Goal: Use online tool/utility

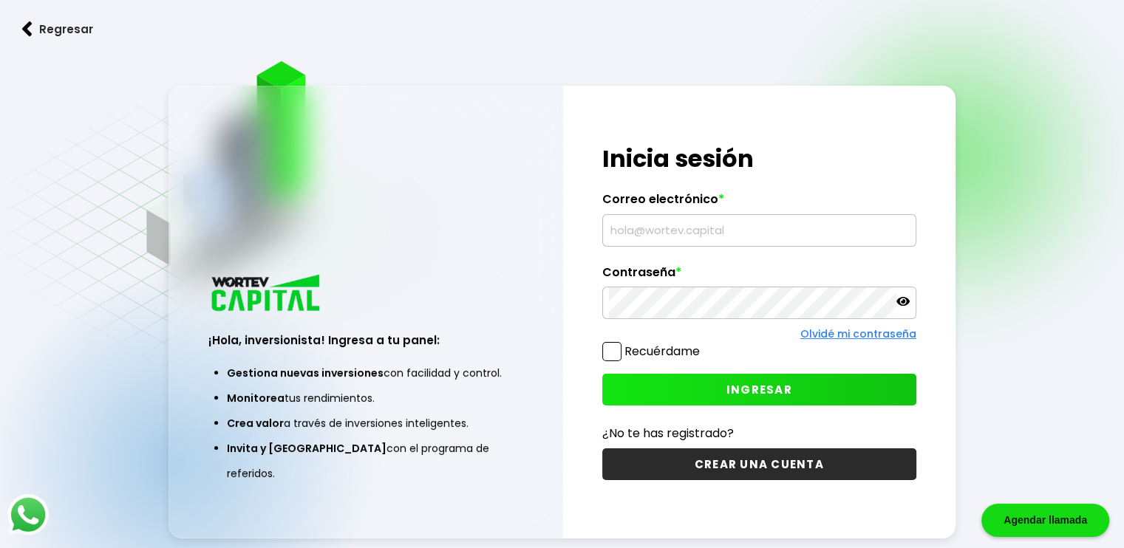
click at [777, 233] on input "text" at bounding box center [759, 230] width 301 height 31
type input "[EMAIL_ADDRESS][DOMAIN_NAME]"
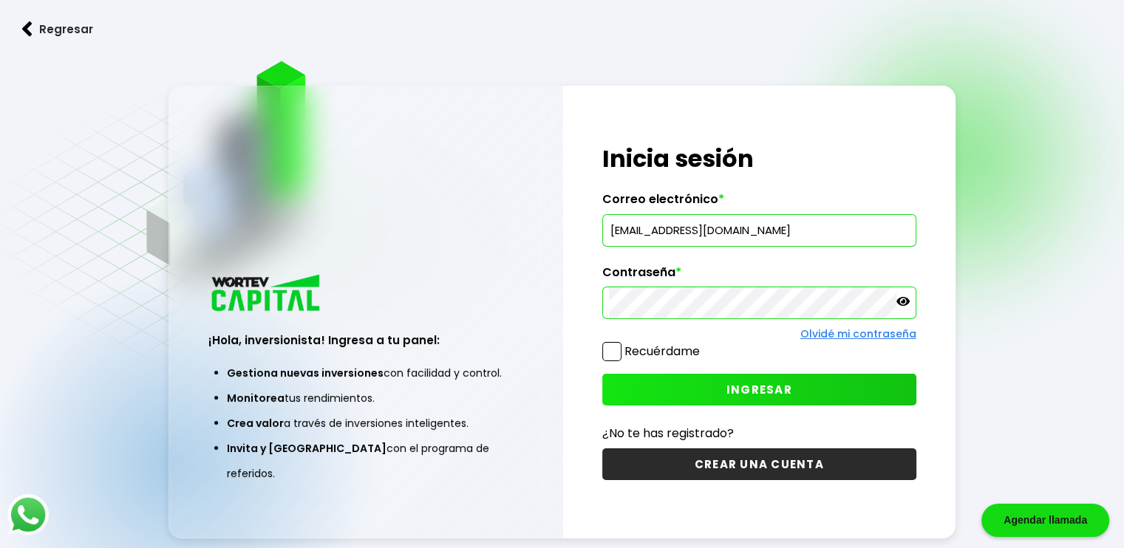
click at [771, 386] on span "INGRESAR" at bounding box center [759, 390] width 66 height 16
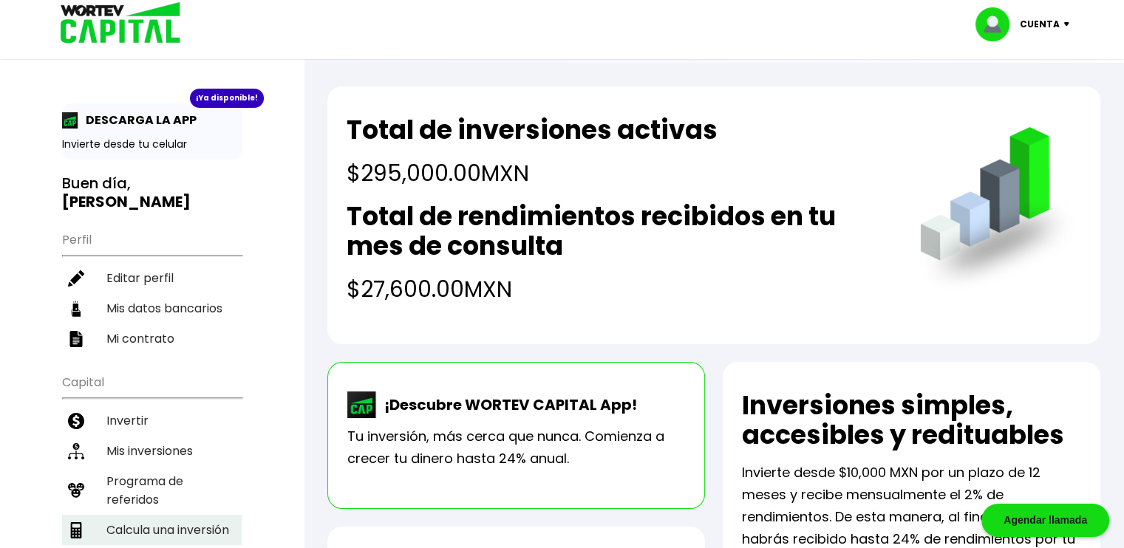
click at [189, 515] on li "Calcula una inversión" at bounding box center [152, 530] width 180 height 30
select select "1"
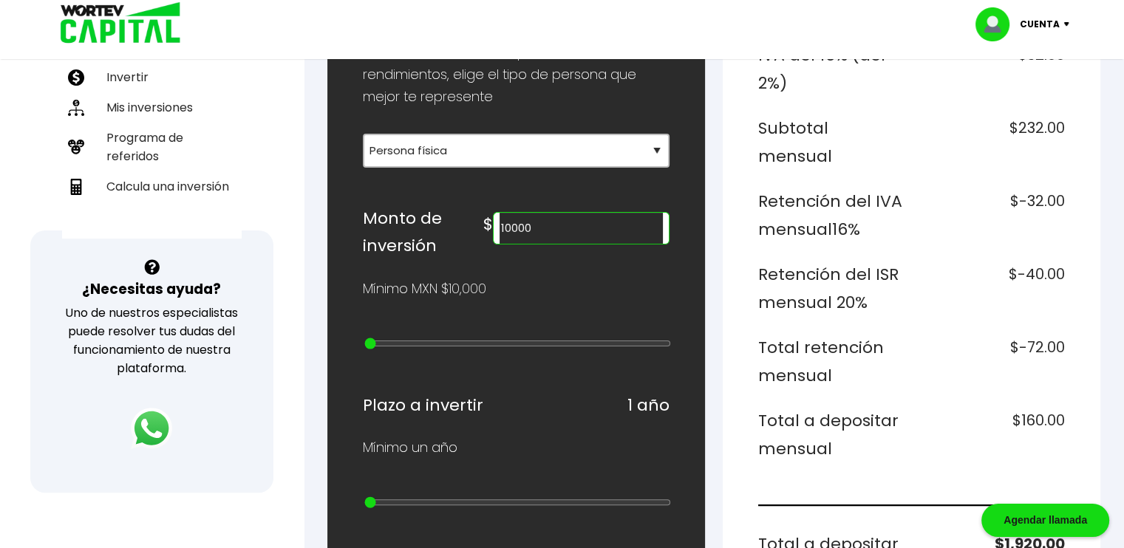
scroll to position [369, 0]
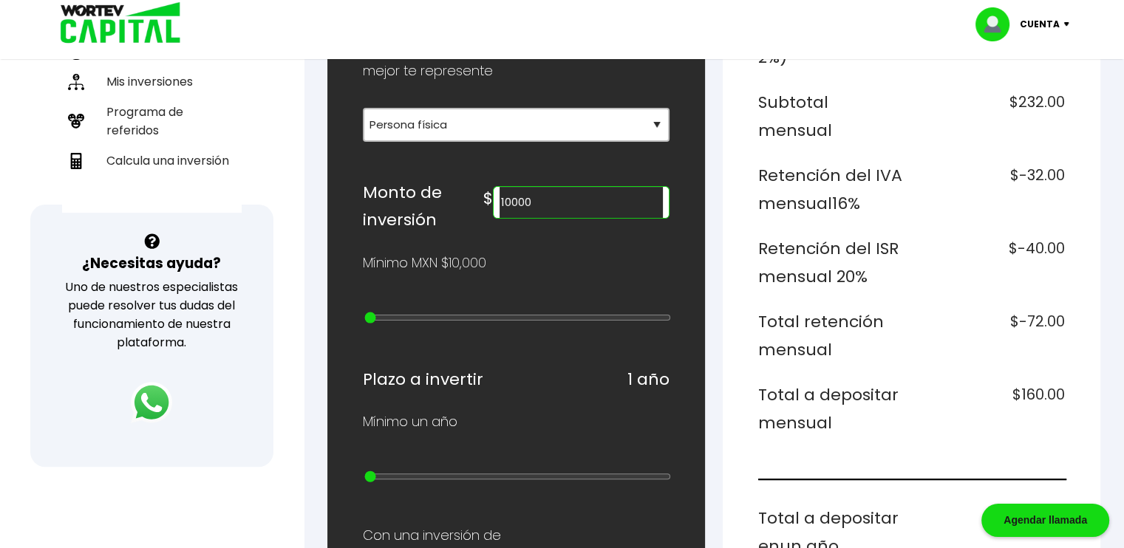
drag, startPoint x: 528, startPoint y: 202, endPoint x: 607, endPoint y: 203, distance: 79.1
click at [607, 203] on input "10000" at bounding box center [581, 202] width 163 height 31
drag, startPoint x: 535, startPoint y: 200, endPoint x: 550, endPoint y: 201, distance: 14.9
click at [550, 201] on input "305000" at bounding box center [581, 202] width 163 height 31
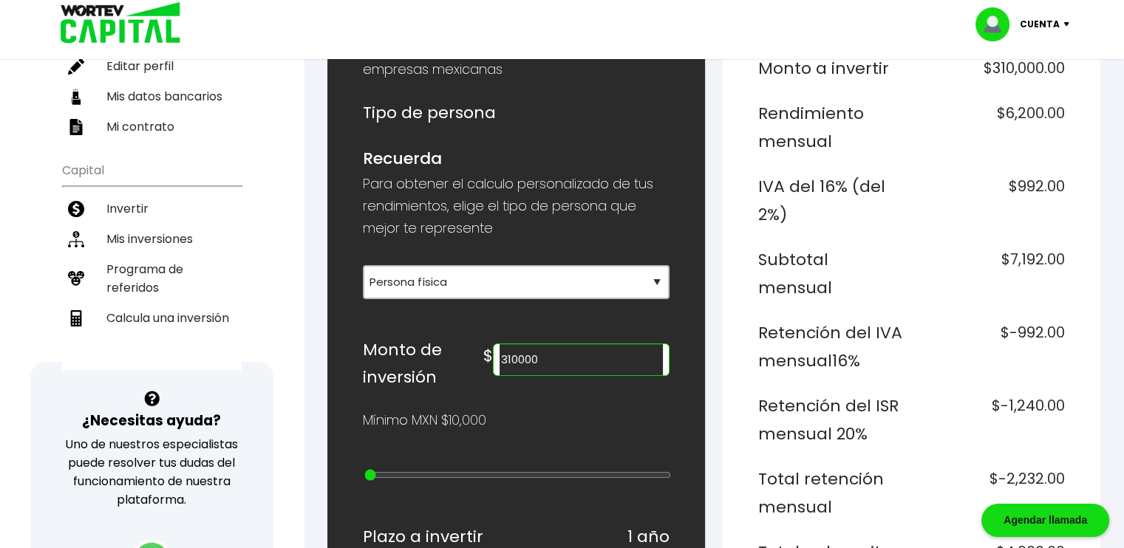
scroll to position [204, 0]
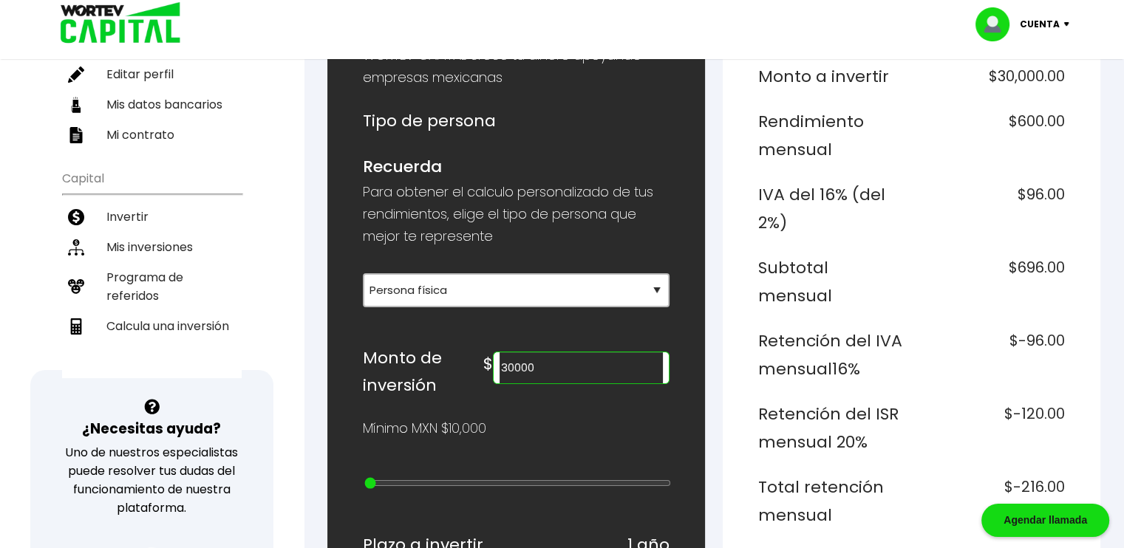
type input "305000"
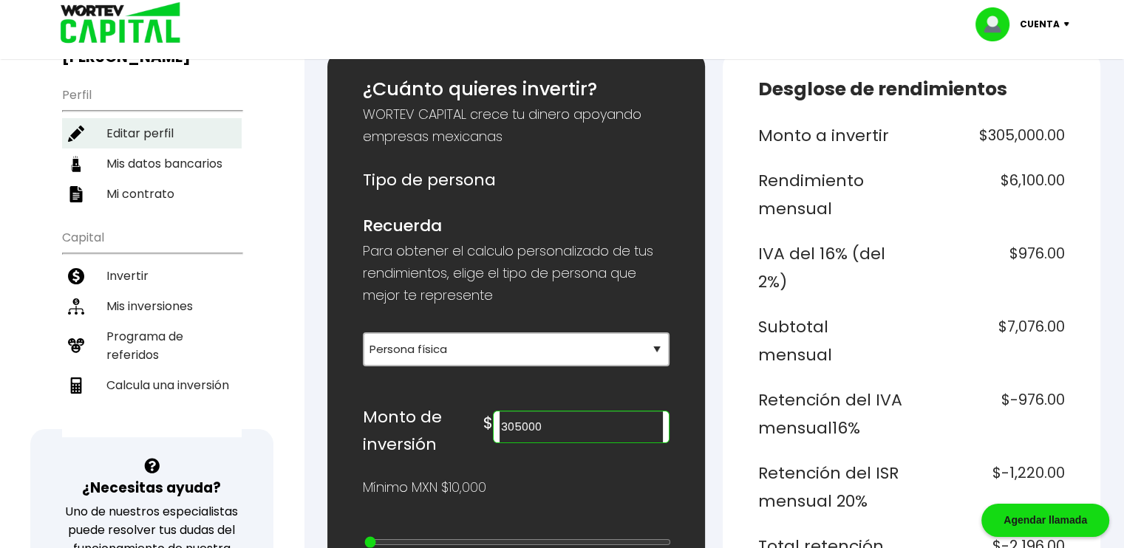
scroll to position [148, 0]
